Goal: Information Seeking & Learning: Learn about a topic

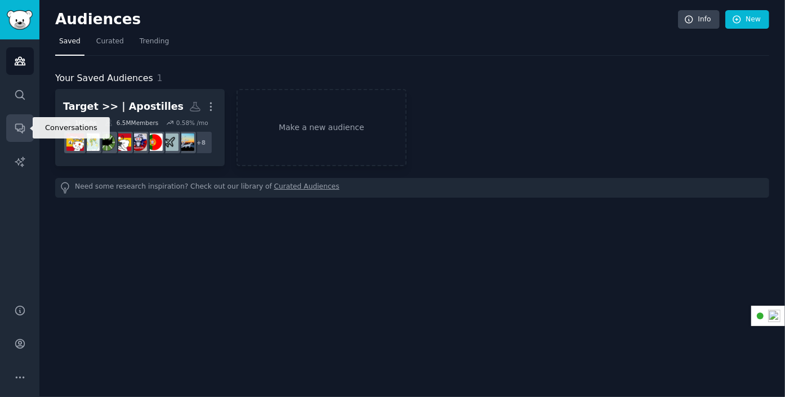
click at [26, 130] on link "Conversations" at bounding box center [20, 128] width 28 height 28
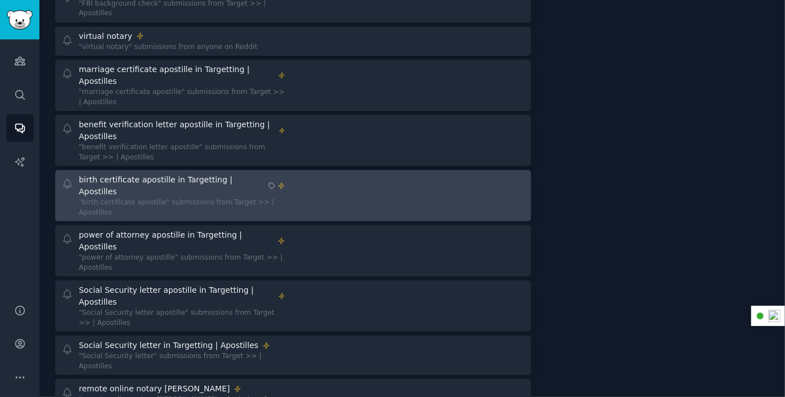
scroll to position [228, 0]
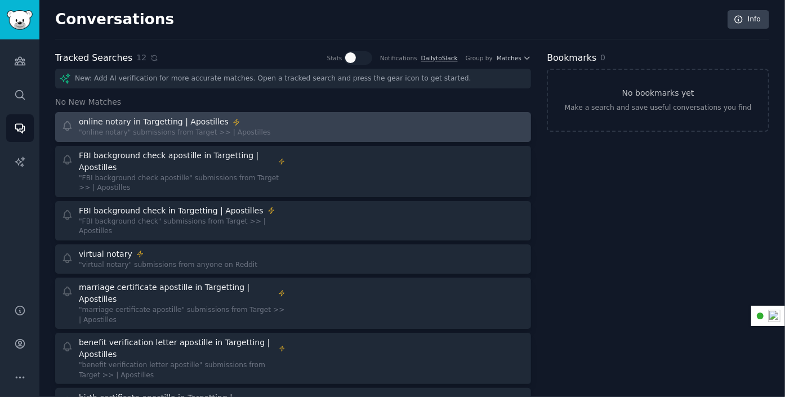
click at [302, 121] on div at bounding box center [413, 127] width 224 height 22
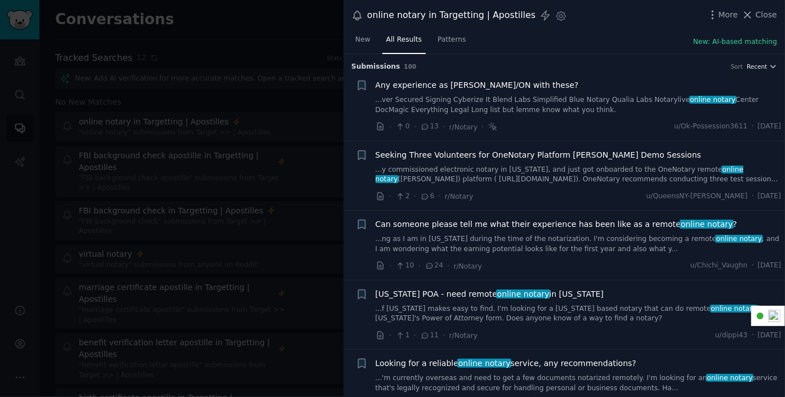
click at [764, 68] on span "Recent" at bounding box center [757, 67] width 20 height 8
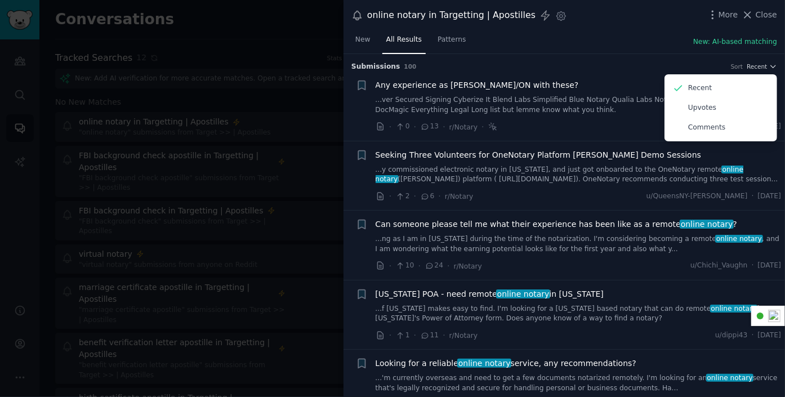
click at [660, 12] on div "online notary in Targetting | Apostilles Settings More Close" at bounding box center [565, 15] width 426 height 15
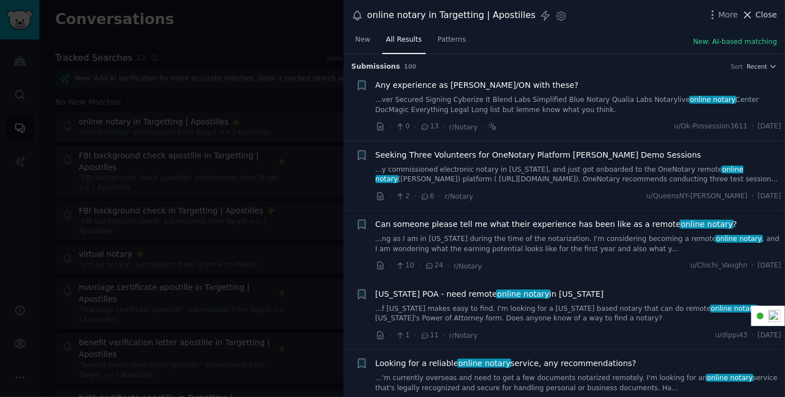
click at [773, 14] on span "Close" at bounding box center [766, 15] width 21 height 12
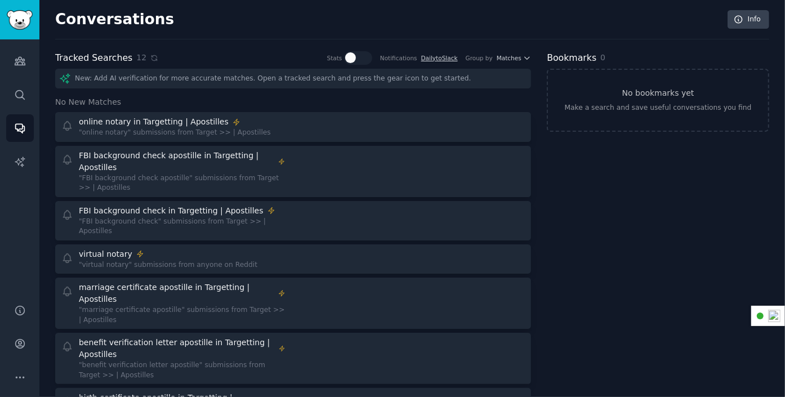
drag, startPoint x: 81, startPoint y: 0, endPoint x: 603, endPoint y: 12, distance: 522.3
click at [603, 12] on div "Conversations Info" at bounding box center [412, 24] width 714 height 29
